Goal: Task Accomplishment & Management: Manage account settings

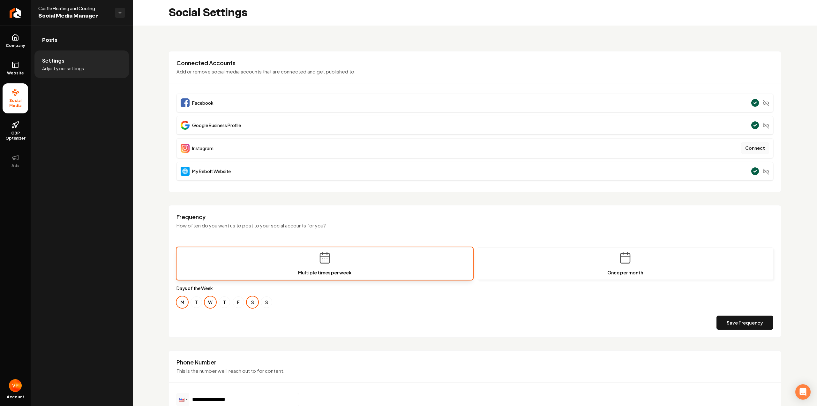
click at [756, 145] on button "Connect" at bounding box center [755, 147] width 28 height 11
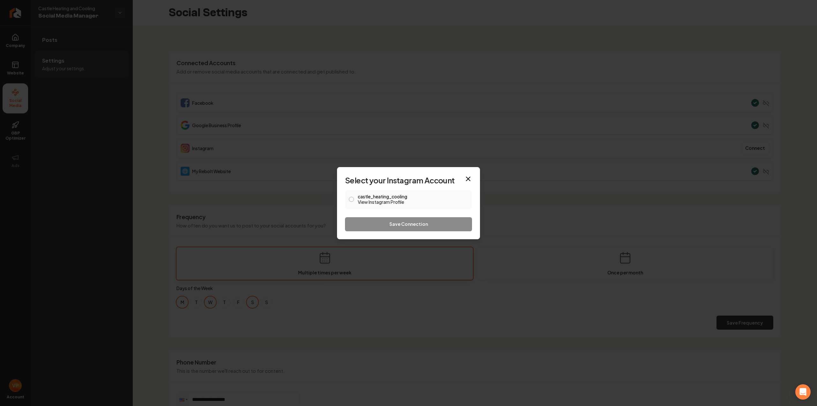
click at [352, 200] on button "castle_heating_cooling View Instagram Profile" at bounding box center [351, 199] width 5 height 5
click at [388, 222] on button "Save Connection" at bounding box center [408, 224] width 127 height 14
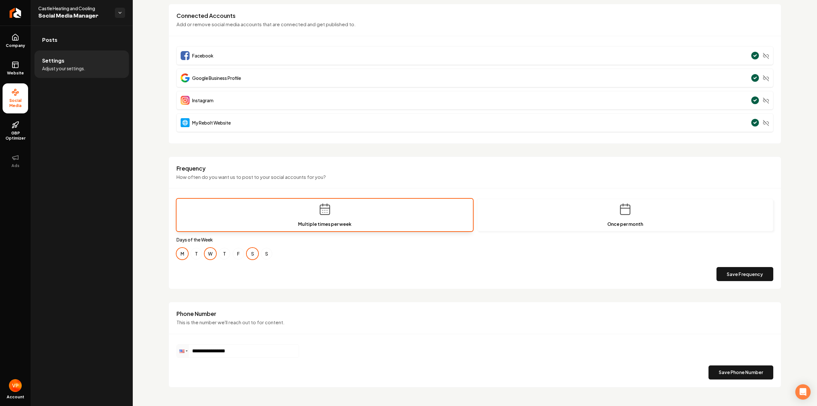
scroll to position [54, 0]
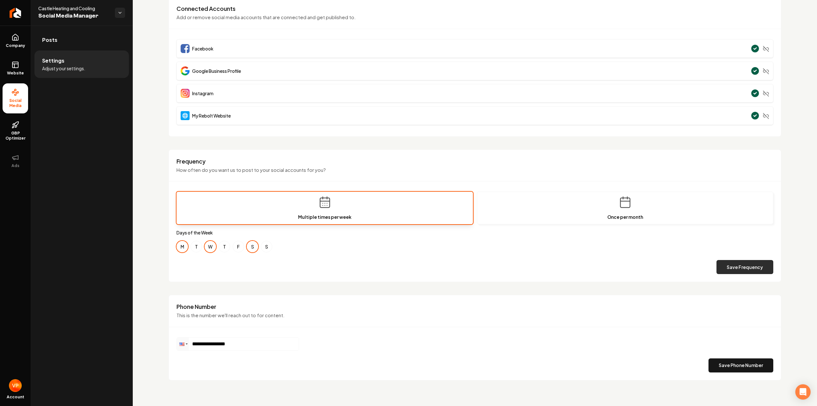
click at [733, 266] on button "Save Frequency" at bounding box center [745, 267] width 57 height 14
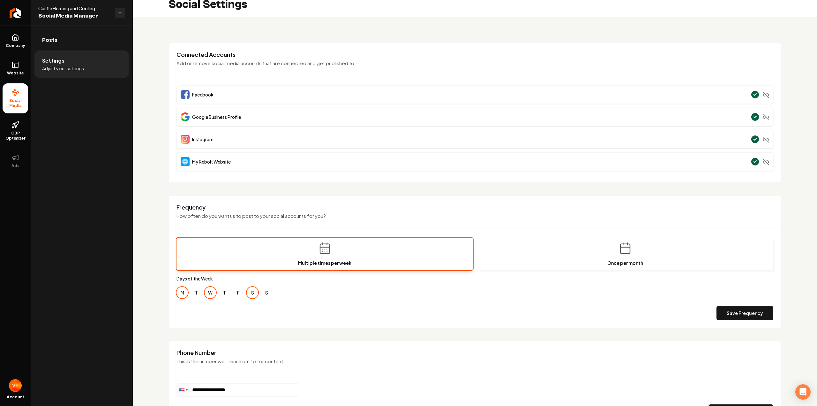
scroll to position [0, 0]
